Goal: Check status: Check status

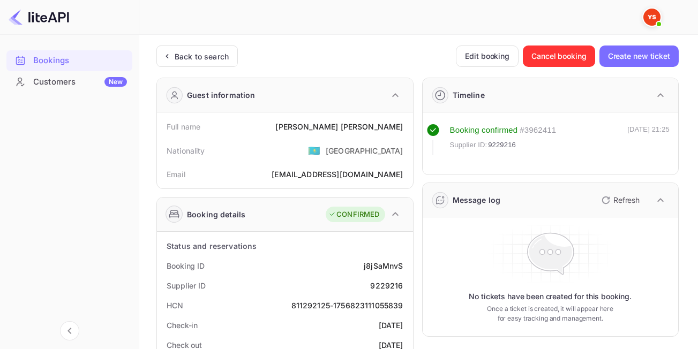
click at [190, 58] on div "Back to search" at bounding box center [202, 56] width 54 height 11
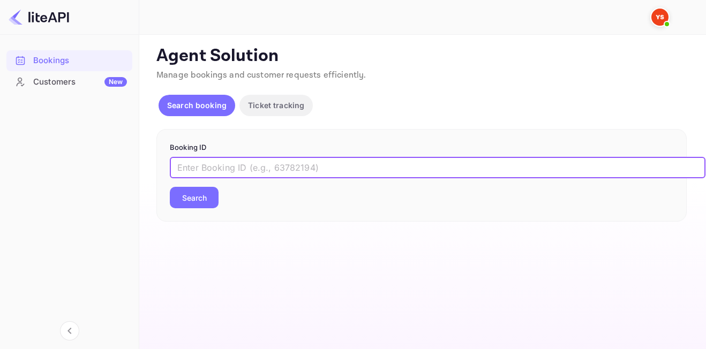
click at [343, 168] on input "text" at bounding box center [438, 167] width 536 height 21
paste input "9229216"
type input "9229216"
click at [170, 187] on button "Search" at bounding box center [194, 197] width 49 height 21
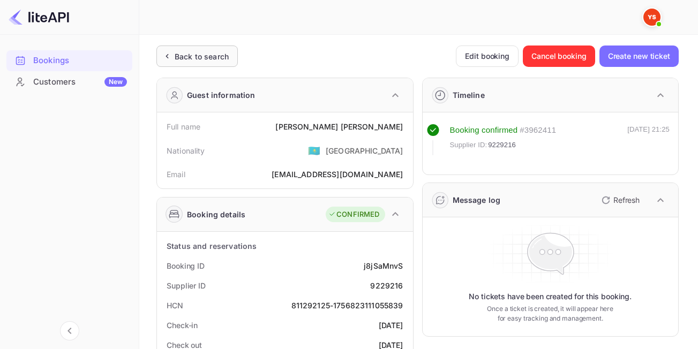
click at [173, 51] on div "Back to search" at bounding box center [194, 56] width 67 height 11
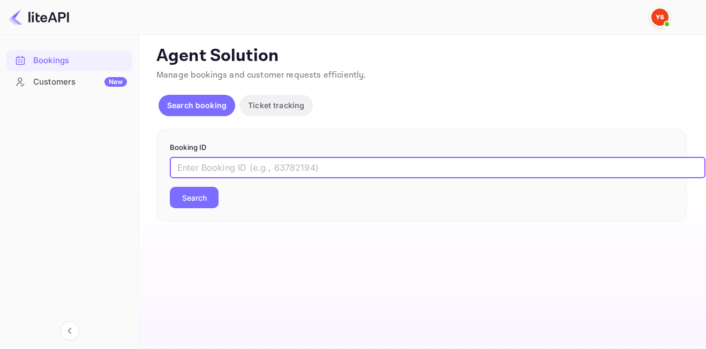
click at [257, 161] on input "text" at bounding box center [438, 167] width 536 height 21
paste input "7432439"
type input "7432439"
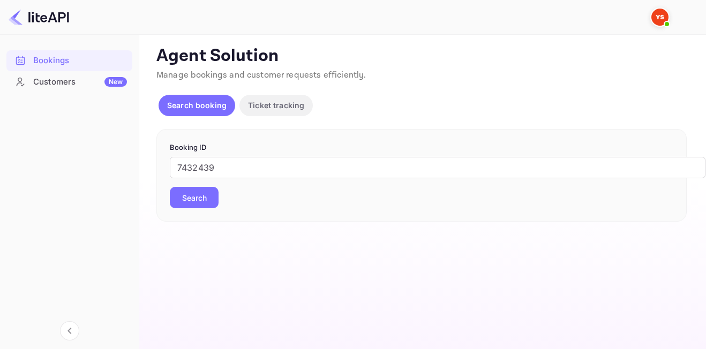
click at [196, 202] on button "Search" at bounding box center [194, 197] width 49 height 21
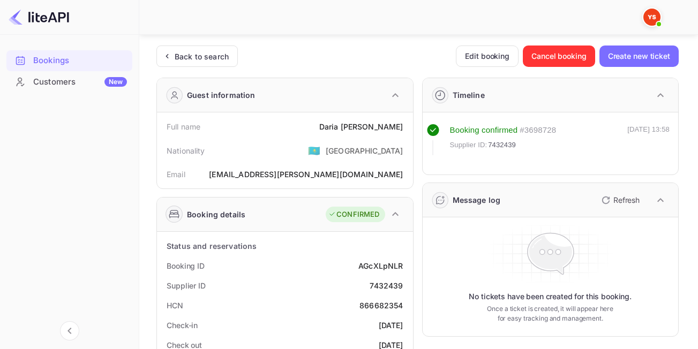
scroll to position [140, 0]
